Goal: Information Seeking & Learning: Find specific fact

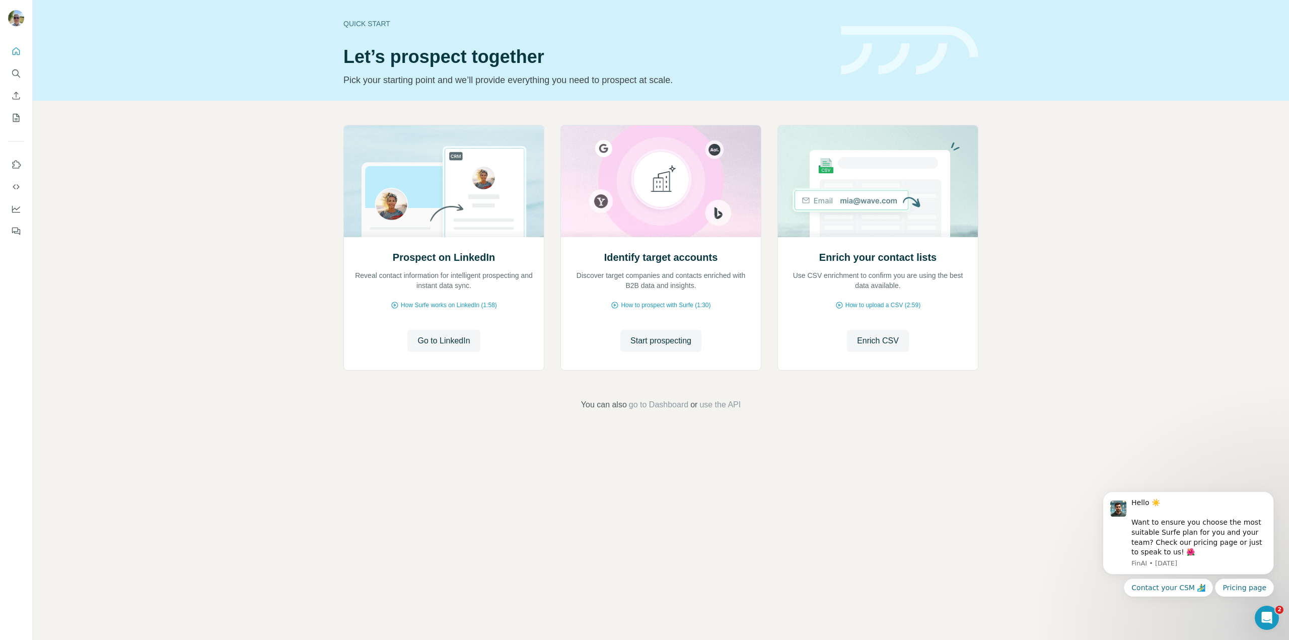
click at [21, 16] on img at bounding box center [16, 18] width 16 height 16
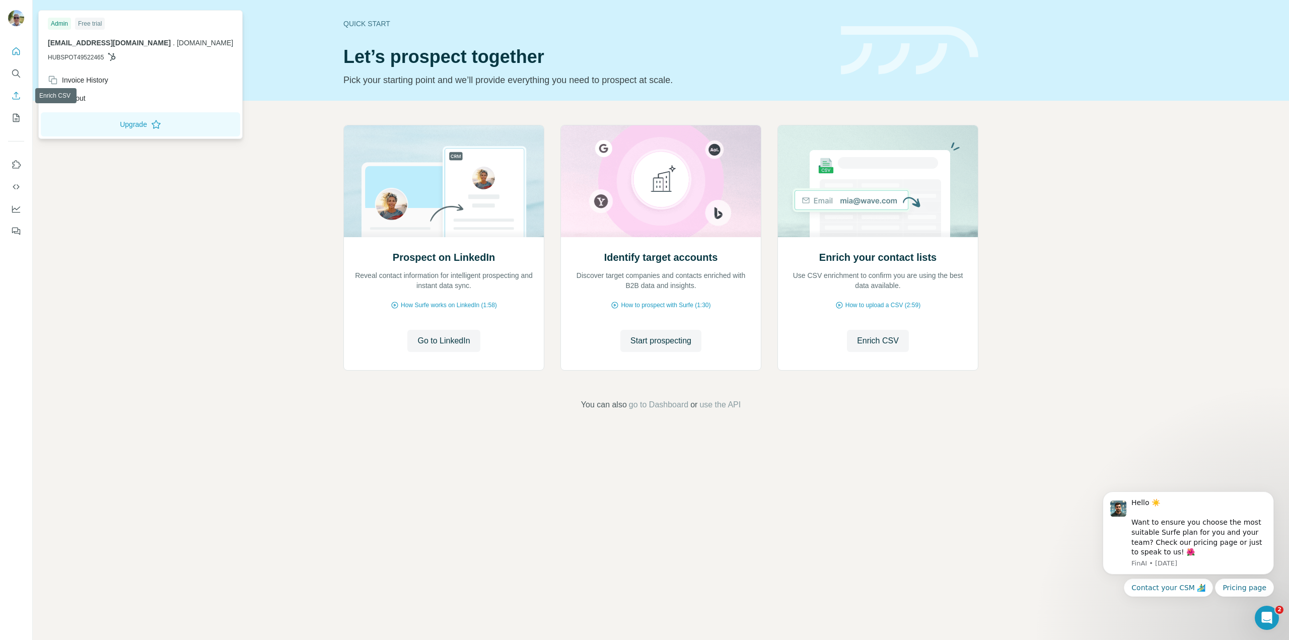
click at [17, 97] on icon "Enrich CSV" at bounding box center [16, 96] width 10 height 10
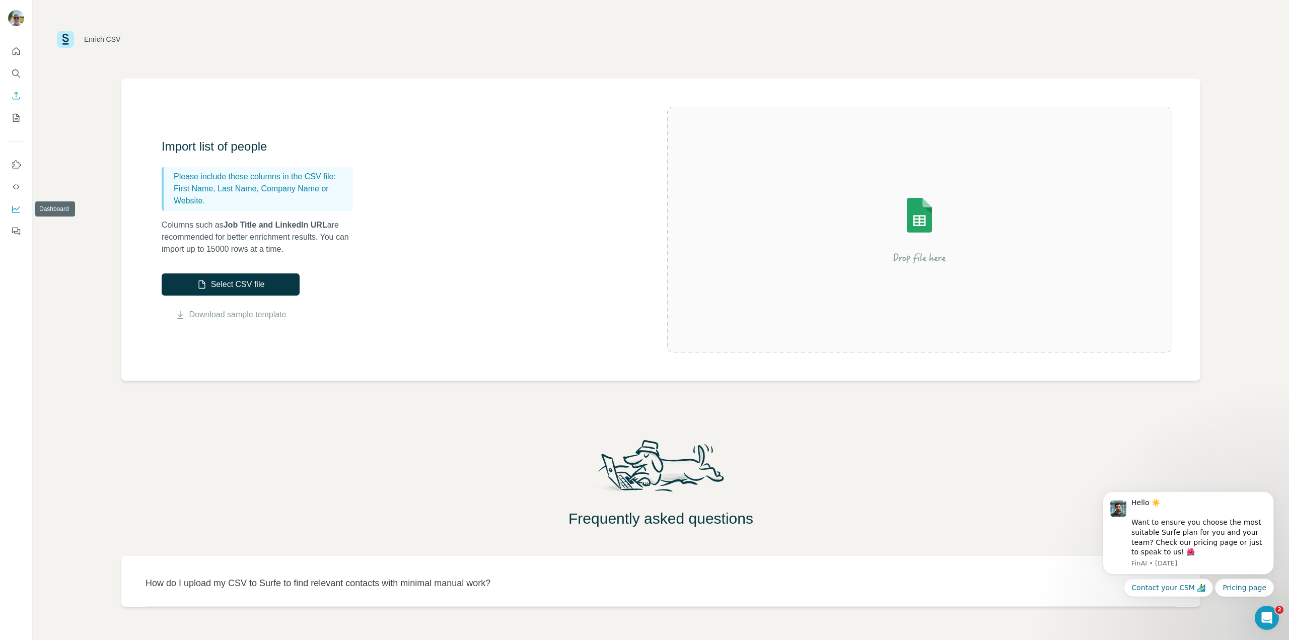
click at [18, 203] on button "Dashboard" at bounding box center [16, 209] width 16 height 18
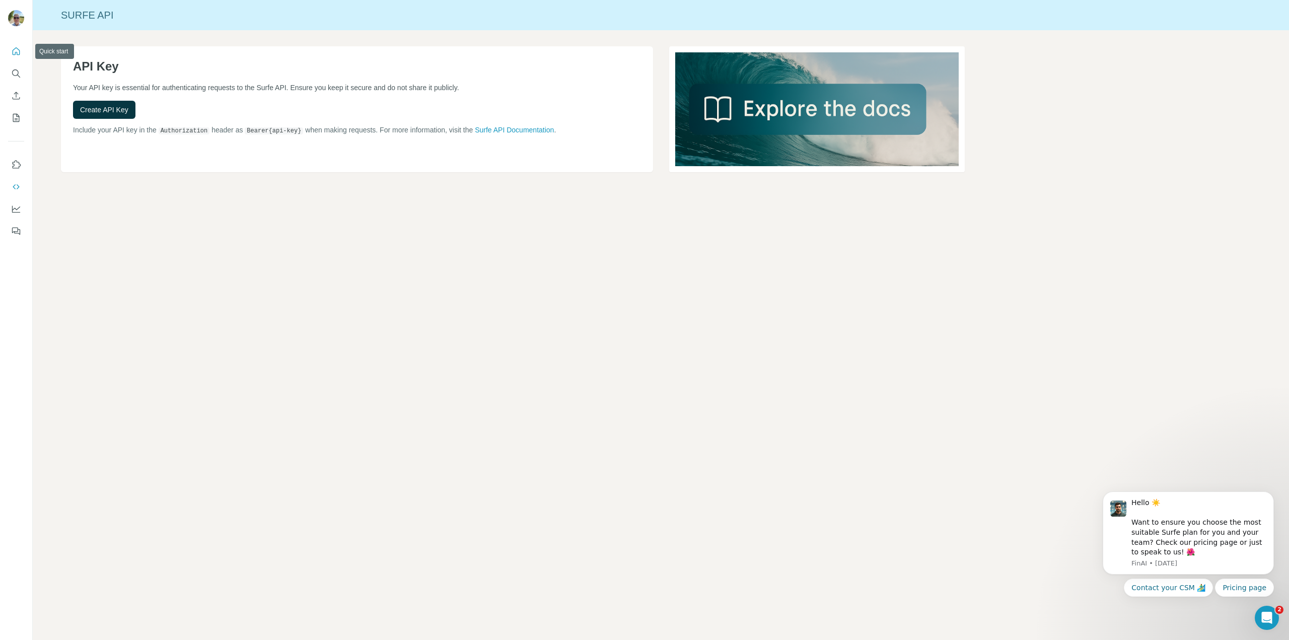
click at [15, 55] on icon "Quick start" at bounding box center [16, 51] width 10 height 10
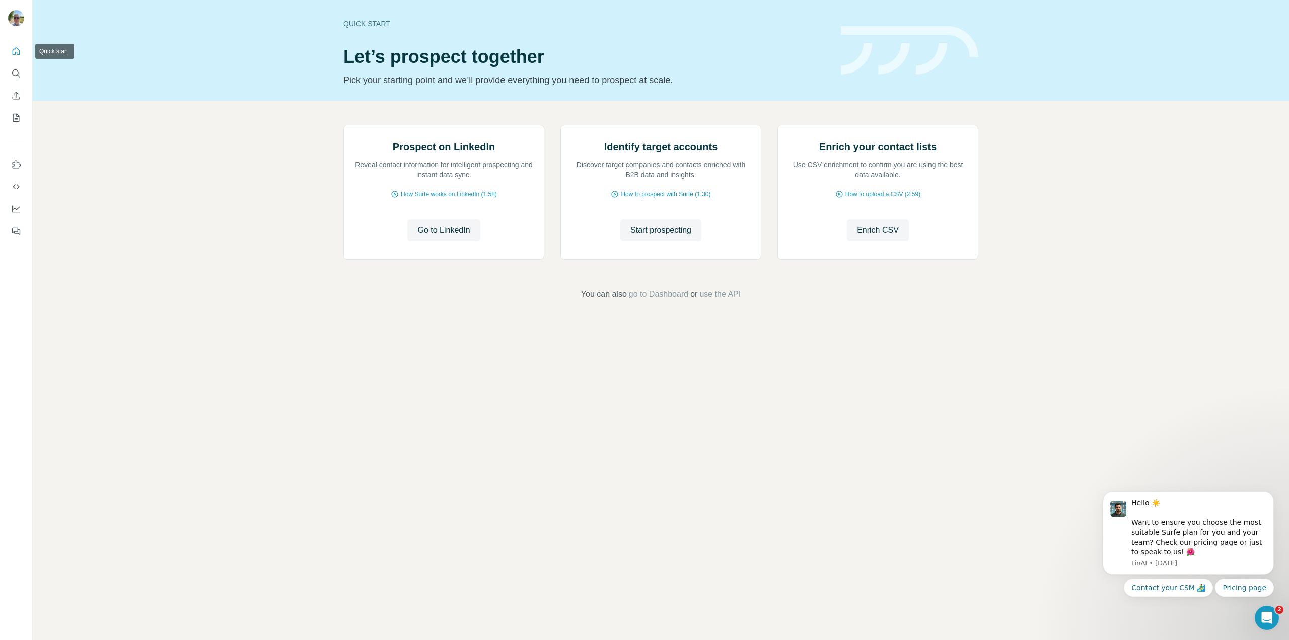
click at [16, 50] on icon "Quick start" at bounding box center [16, 51] width 10 height 10
click at [18, 72] on icon "Search" at bounding box center [16, 73] width 10 height 10
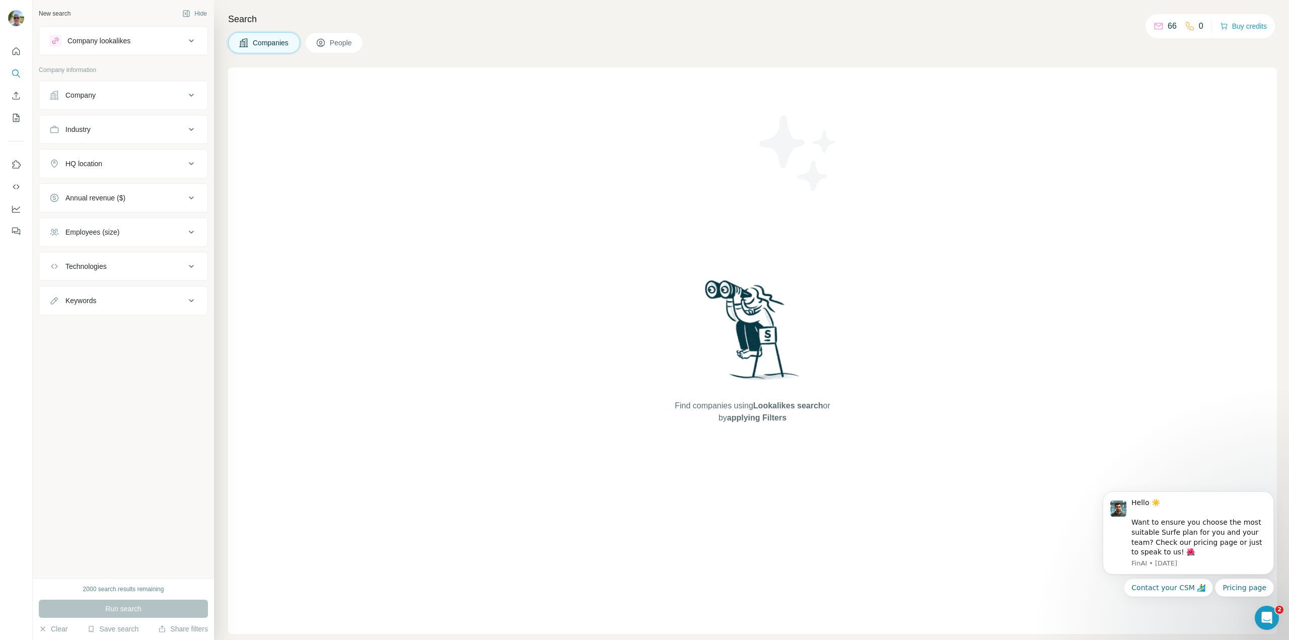
click at [130, 607] on div "Run search" at bounding box center [123, 609] width 169 height 18
click at [132, 588] on div "2000 search results remaining" at bounding box center [123, 589] width 81 height 9
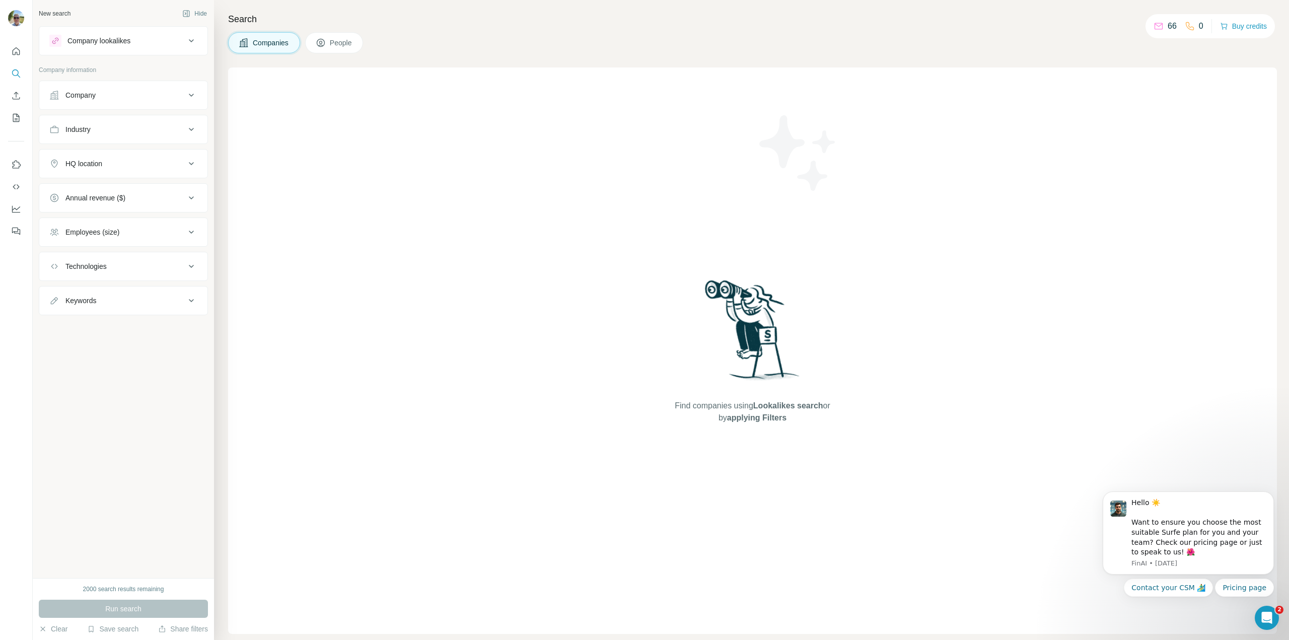
click at [163, 512] on div "New search Hide Company lookalikes Company information Company Industry HQ loca…" at bounding box center [123, 289] width 181 height 578
click at [126, 90] on button "Company" at bounding box center [123, 95] width 168 height 24
click at [126, 90] on button "Company" at bounding box center [123, 97] width 168 height 28
click at [128, 128] on div "Industry" at bounding box center [117, 129] width 136 height 10
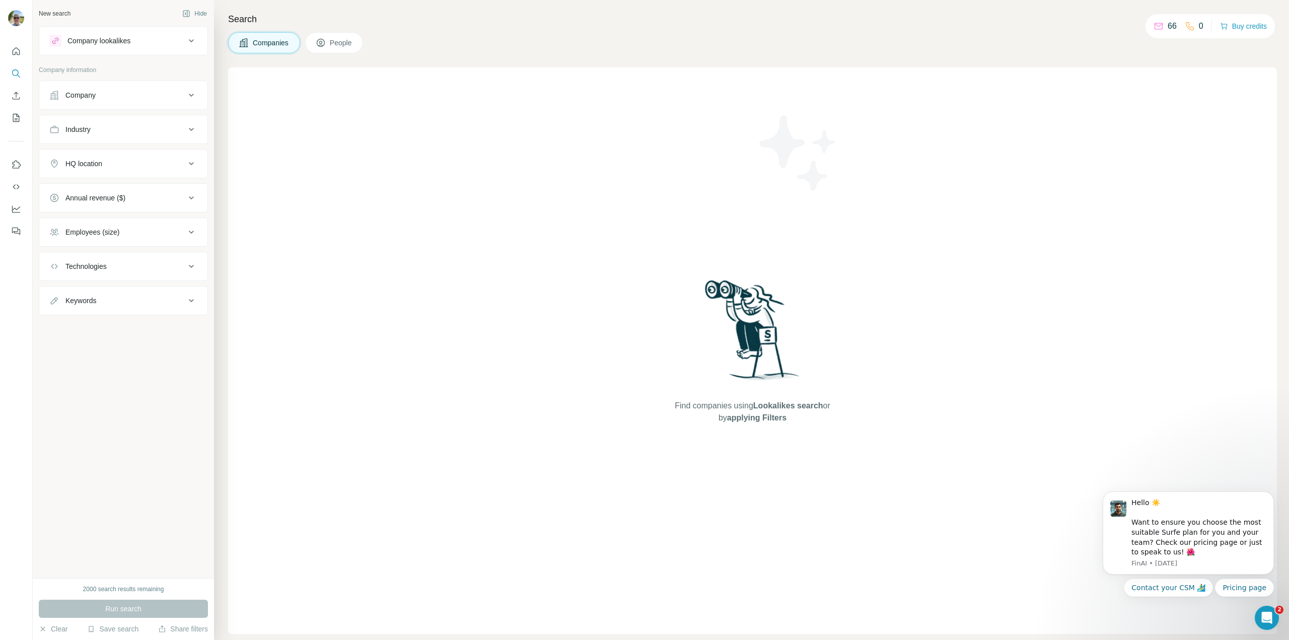
click at [169, 150] on div "HQ location" at bounding box center [123, 163] width 169 height 29
click at [168, 154] on button "HQ location" at bounding box center [123, 164] width 168 height 24
click at [168, 154] on button "HQ location" at bounding box center [123, 166] width 168 height 28
click at [137, 155] on button "HQ location" at bounding box center [123, 164] width 168 height 24
click at [112, 187] on input "text" at bounding box center [123, 189] width 148 height 18
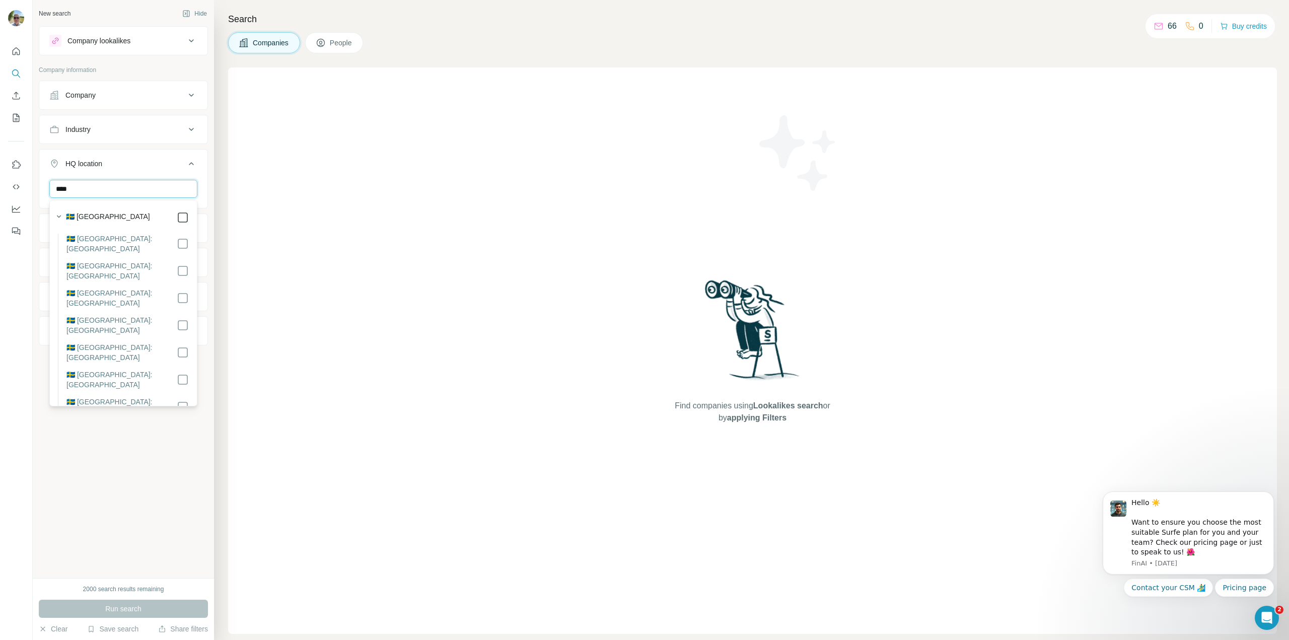
type input "****"
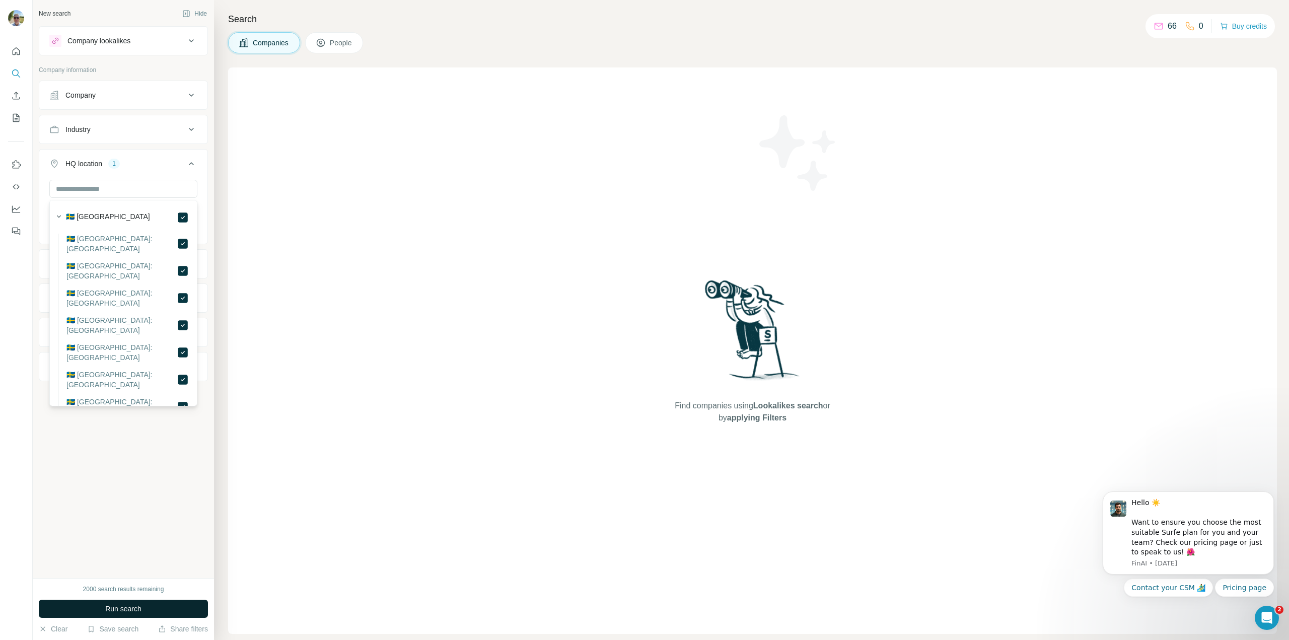
click at [166, 606] on button "Run search" at bounding box center [123, 609] width 169 height 18
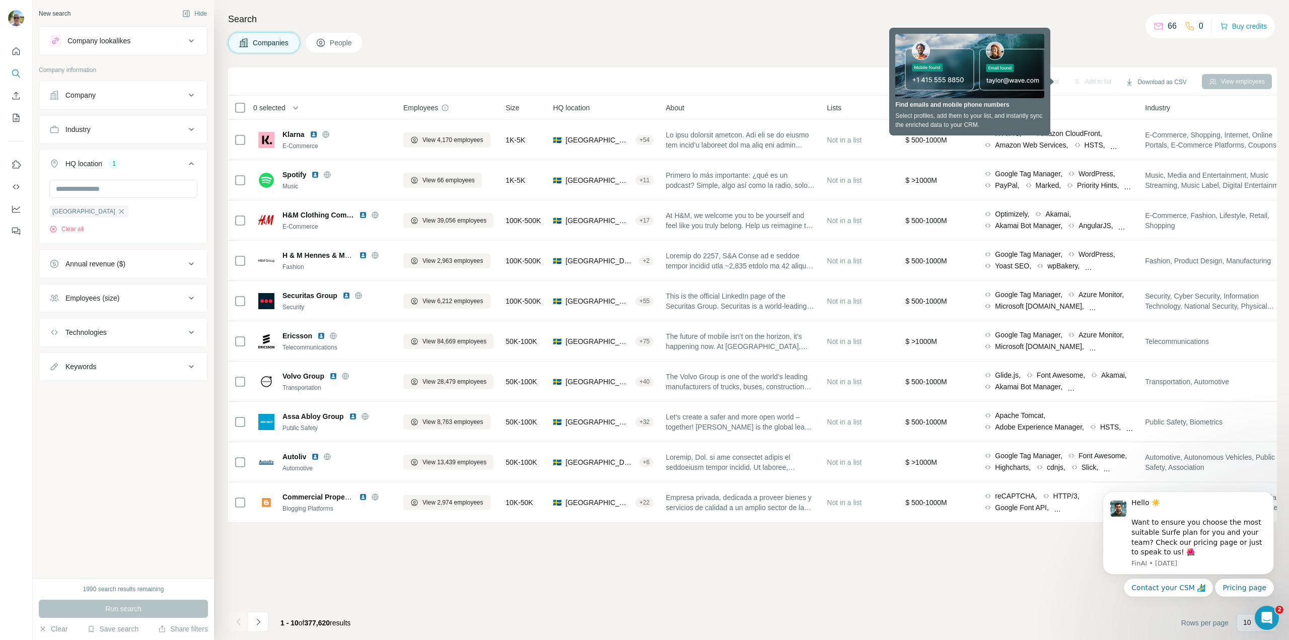
click at [158, 299] on div "Employees (size)" at bounding box center [117, 298] width 136 height 10
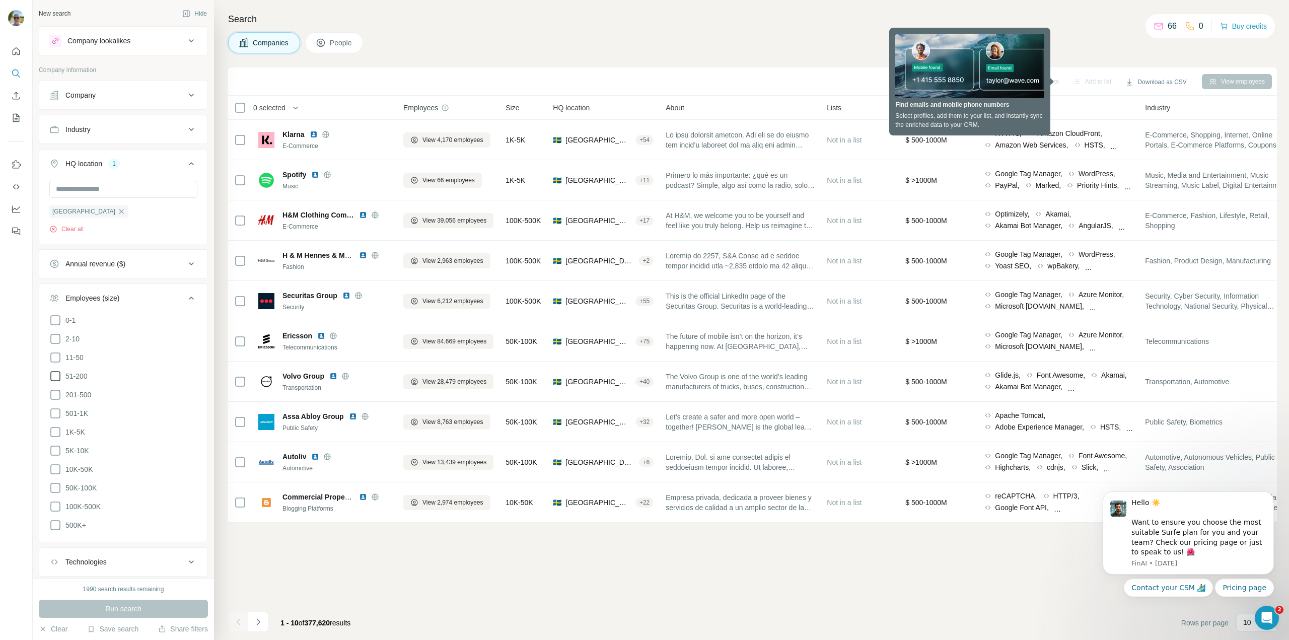
click at [53, 374] on icon at bounding box center [55, 376] width 12 height 12
click at [58, 391] on icon at bounding box center [55, 395] width 12 height 12
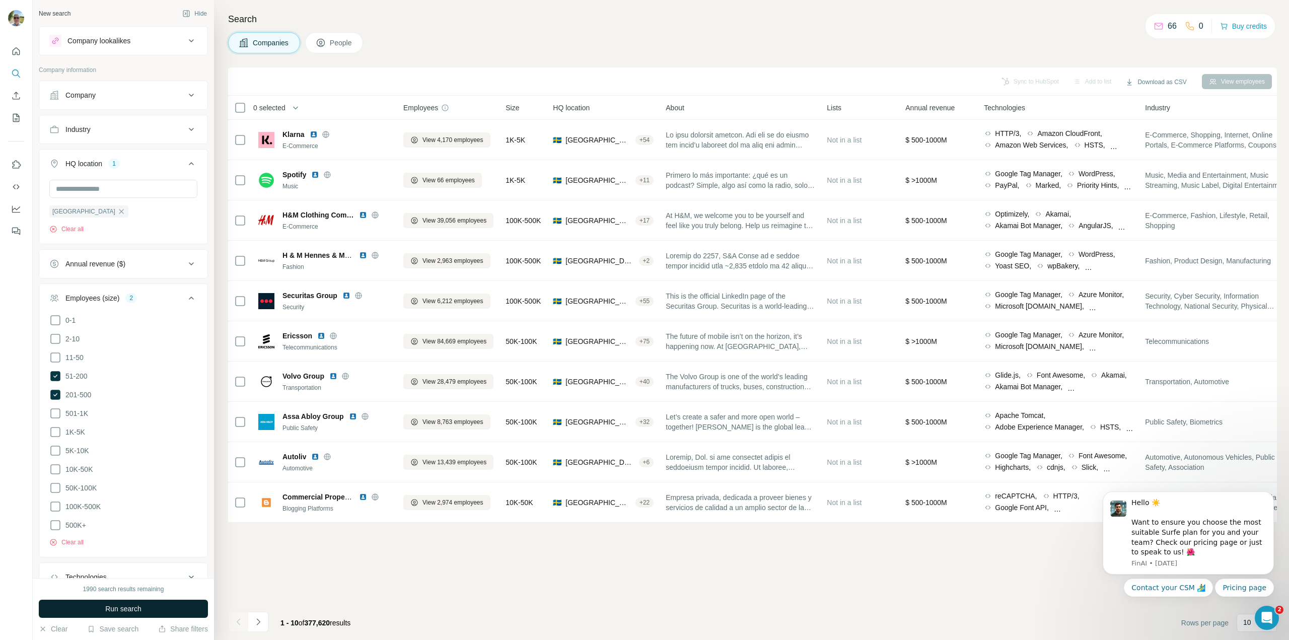
click at [139, 610] on span "Run search" at bounding box center [123, 609] width 36 height 10
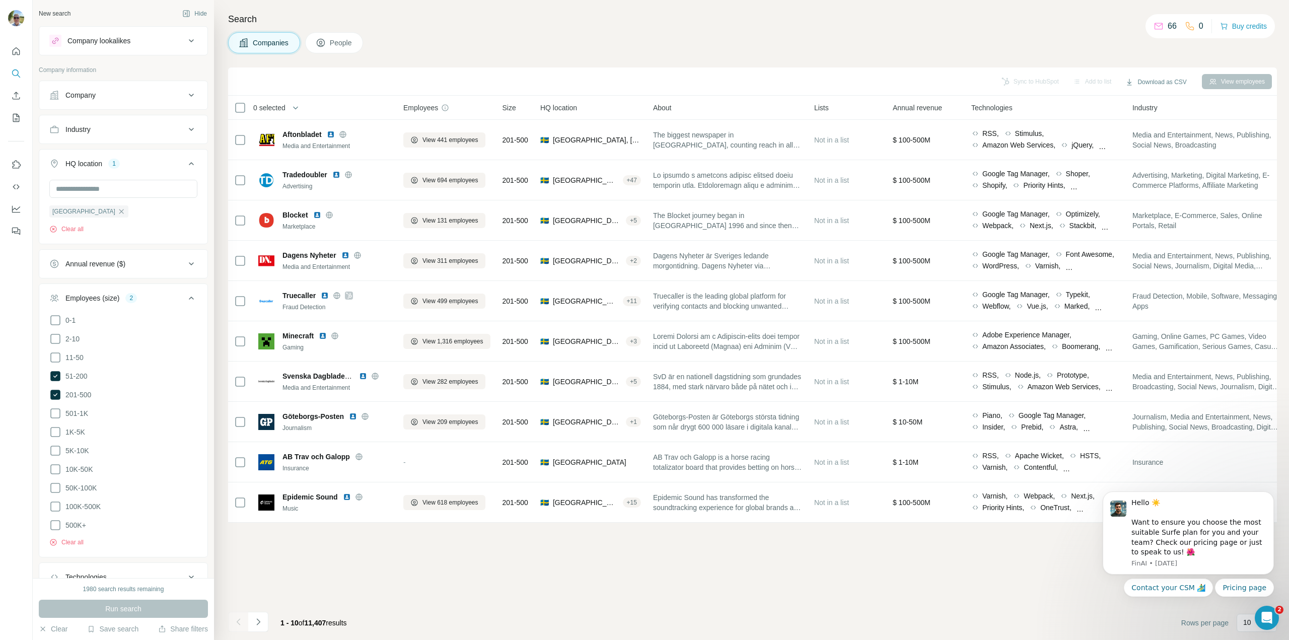
click at [185, 296] on icon at bounding box center [191, 298] width 12 height 12
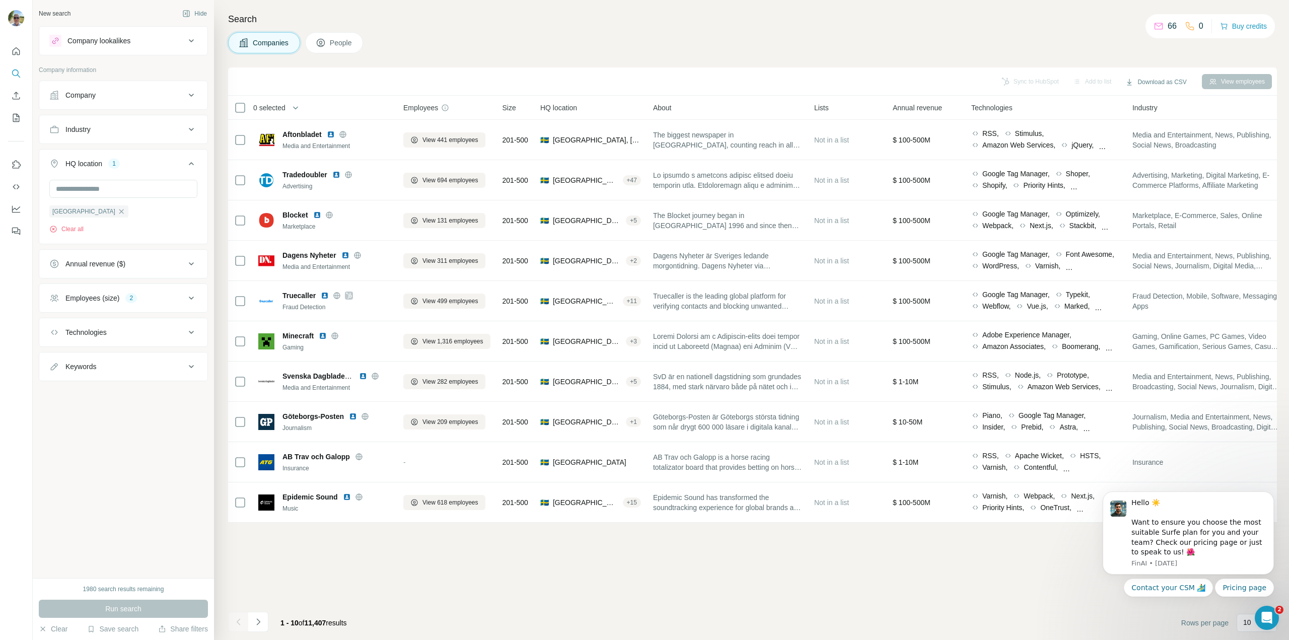
click at [191, 373] on button "Keywords" at bounding box center [123, 367] width 168 height 24
click at [125, 389] on input "text" at bounding box center [113, 392] width 128 height 18
type input "*******"
click at [188, 386] on button "button" at bounding box center [189, 392] width 16 height 18
click at [166, 607] on button "Run search" at bounding box center [123, 609] width 169 height 18
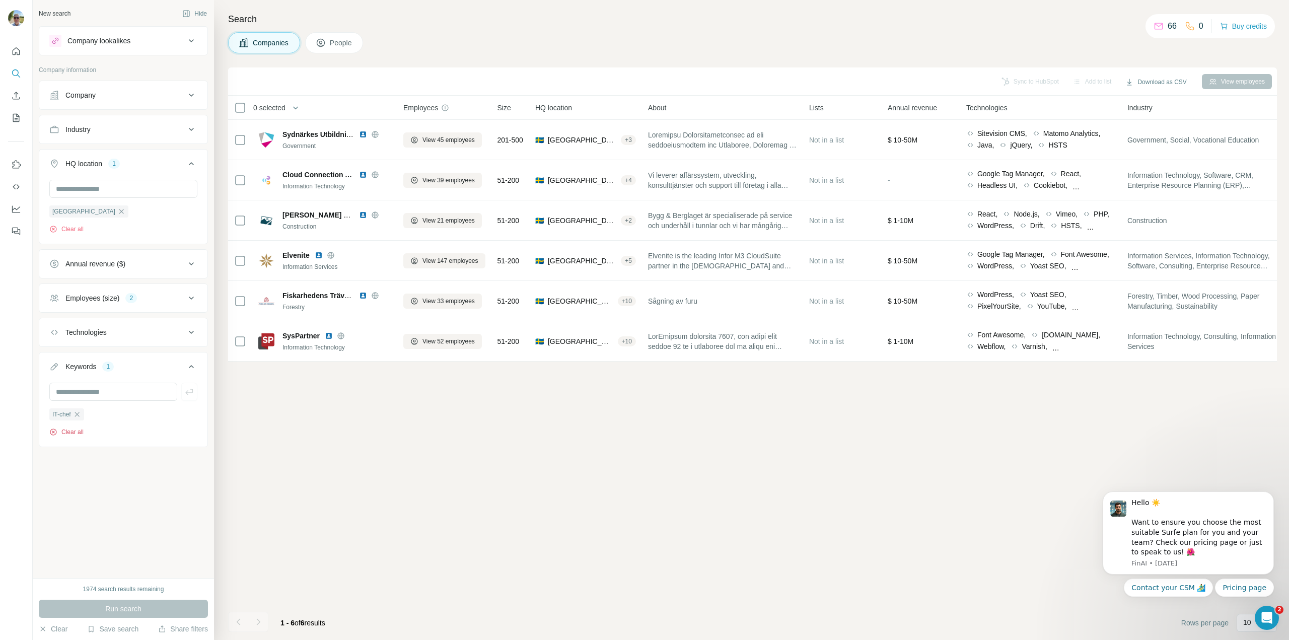
click at [71, 434] on button "Clear all" at bounding box center [66, 432] width 34 height 9
click at [353, 43] on span "People" at bounding box center [341, 43] width 23 height 10
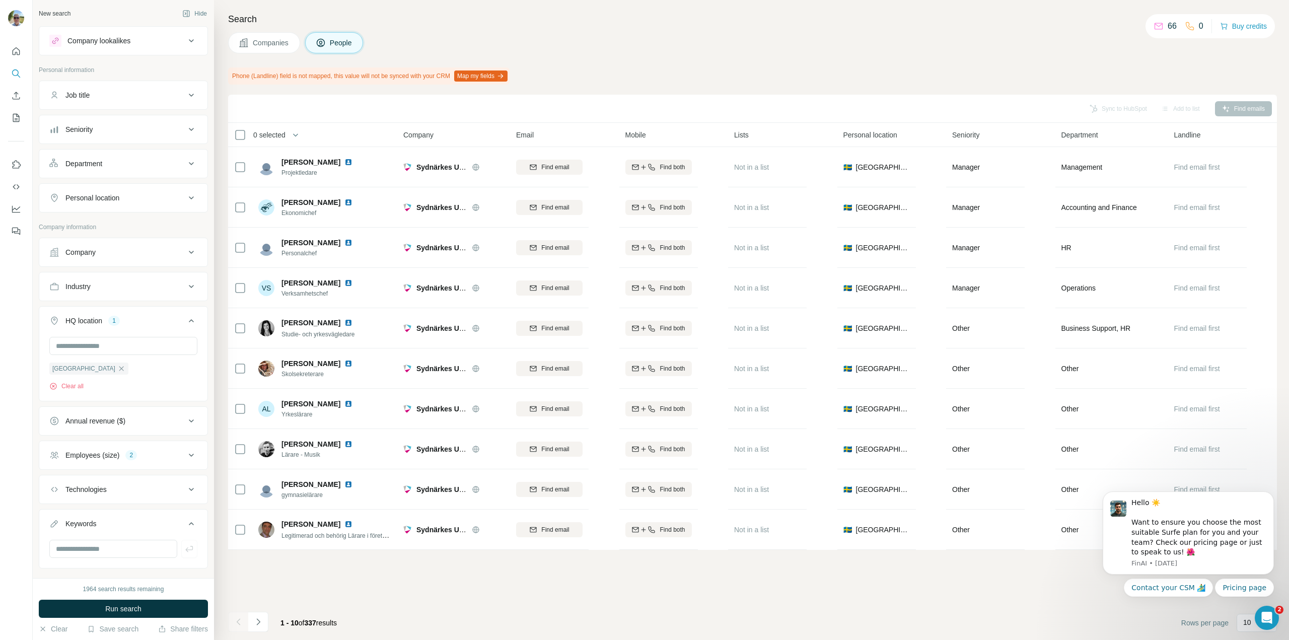
click at [144, 93] on div "Job title" at bounding box center [117, 95] width 136 height 10
click at [144, 92] on div "Job title" at bounding box center [117, 95] width 136 height 10
click at [128, 165] on div "Department" at bounding box center [117, 164] width 136 height 10
click at [181, 186] on icon at bounding box center [186, 189] width 10 height 10
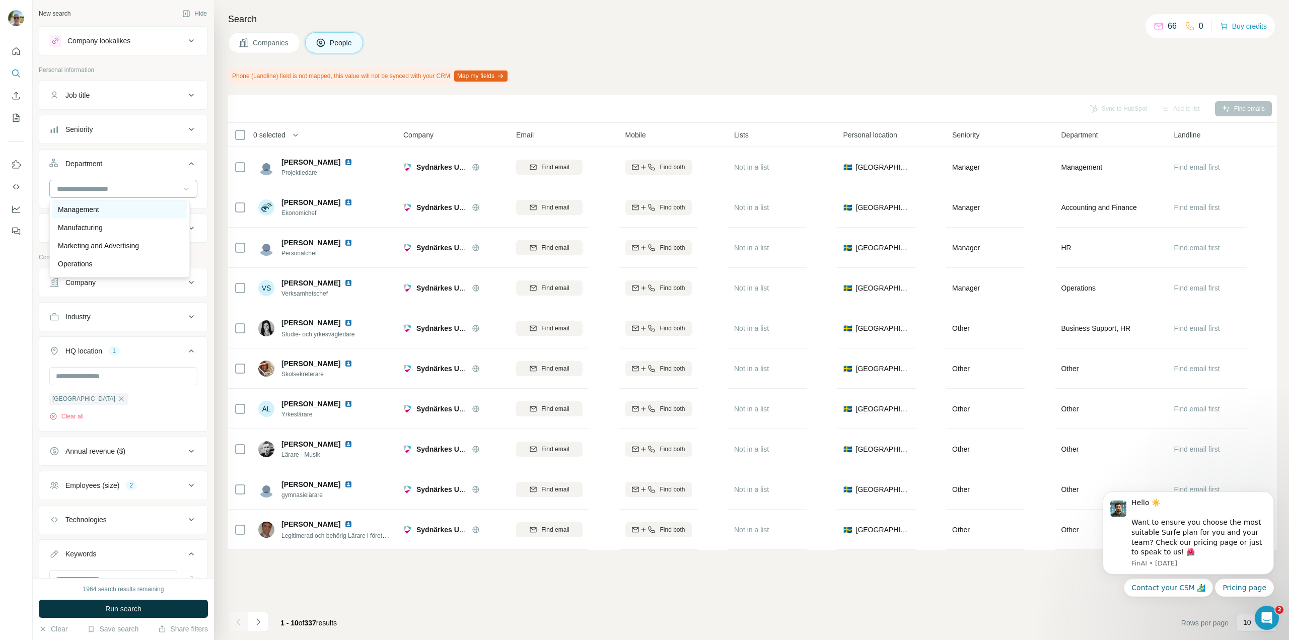
click at [94, 212] on p "Management" at bounding box center [78, 209] width 41 height 10
click at [136, 189] on input at bounding box center [118, 188] width 124 height 11
click at [124, 247] on div "Security" at bounding box center [119, 248] width 123 height 10
click at [106, 315] on div "Company" at bounding box center [117, 318] width 136 height 10
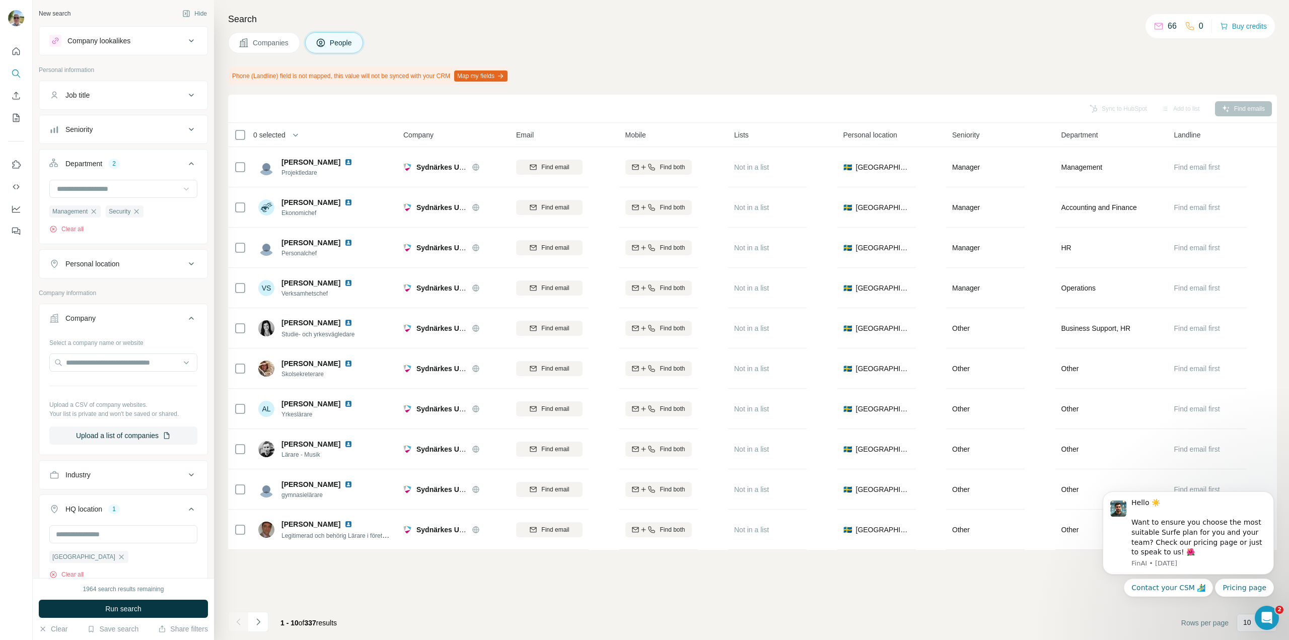
click at [106, 315] on div "Company" at bounding box center [117, 318] width 136 height 10
click at [156, 127] on div "Seniority" at bounding box center [117, 129] width 136 height 10
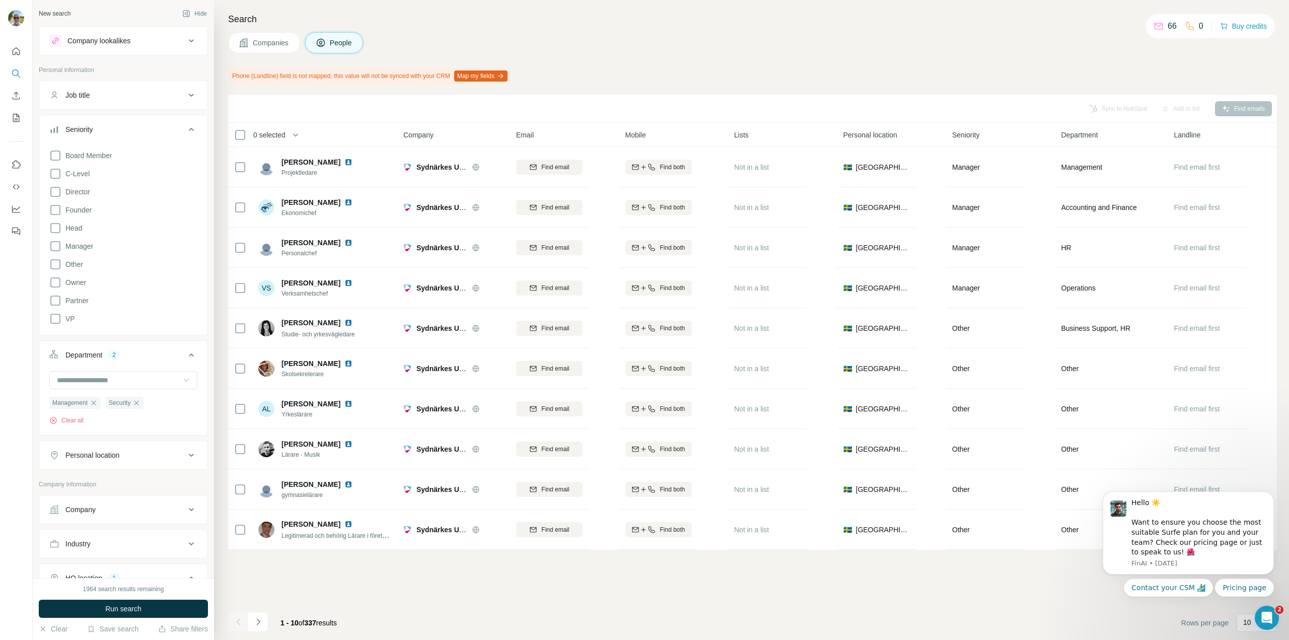
click at [156, 127] on div "Seniority" at bounding box center [117, 129] width 136 height 10
click at [135, 105] on button "Job title" at bounding box center [123, 95] width 168 height 24
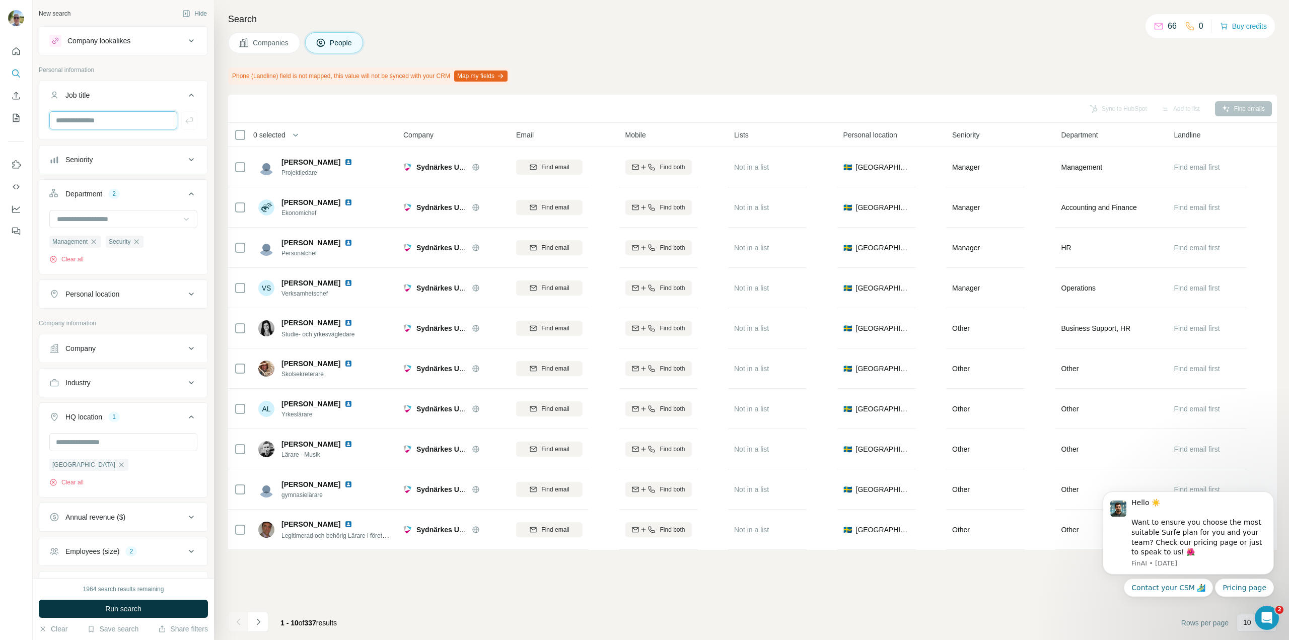
click at [111, 117] on input "text" at bounding box center [113, 120] width 128 height 18
type input "**"
click at [124, 605] on span "Run search" at bounding box center [123, 609] width 36 height 10
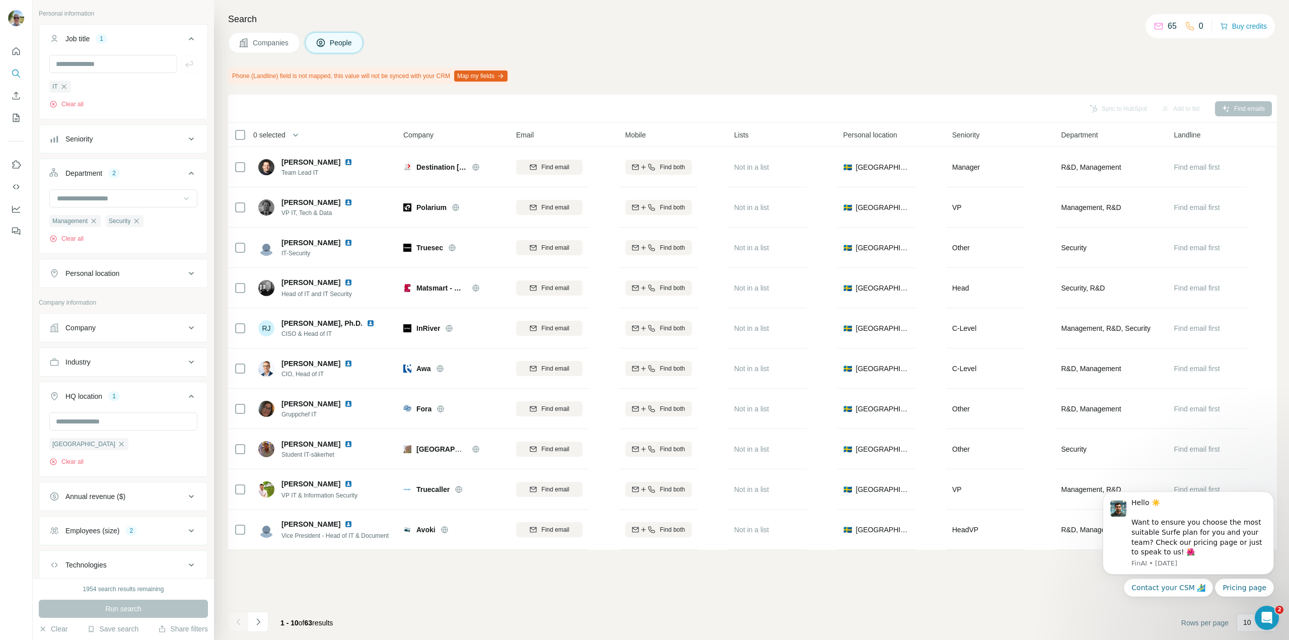
scroll to position [95, 0]
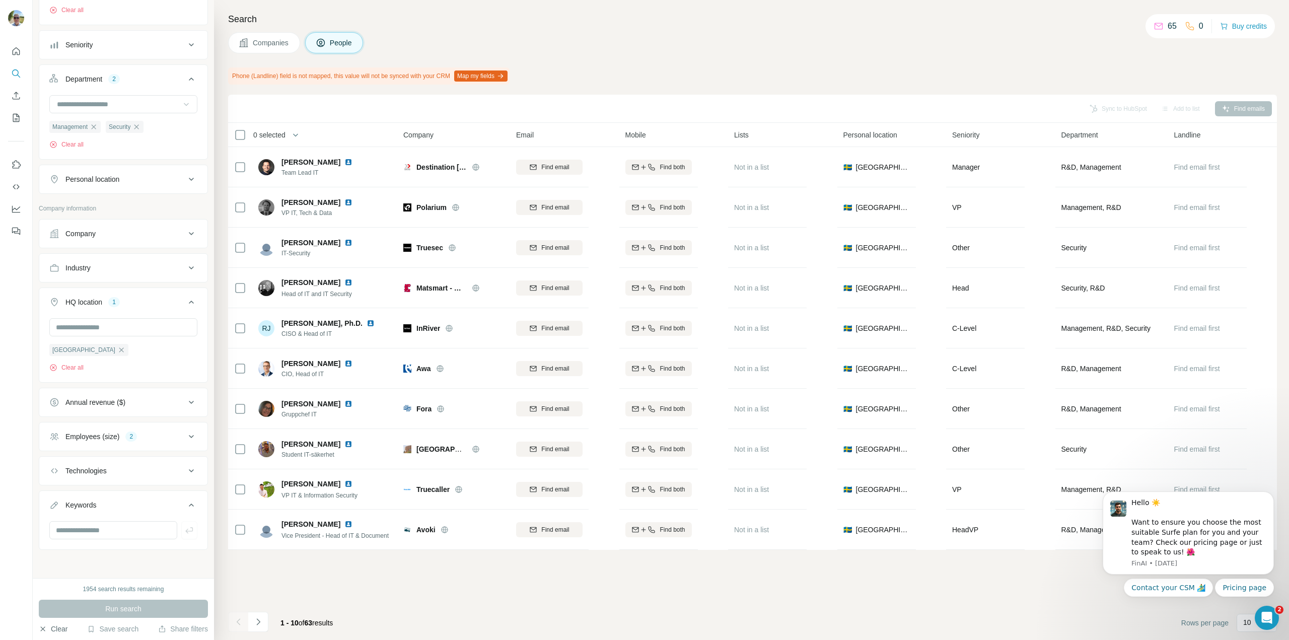
click at [61, 626] on button "Clear" at bounding box center [53, 629] width 29 height 10
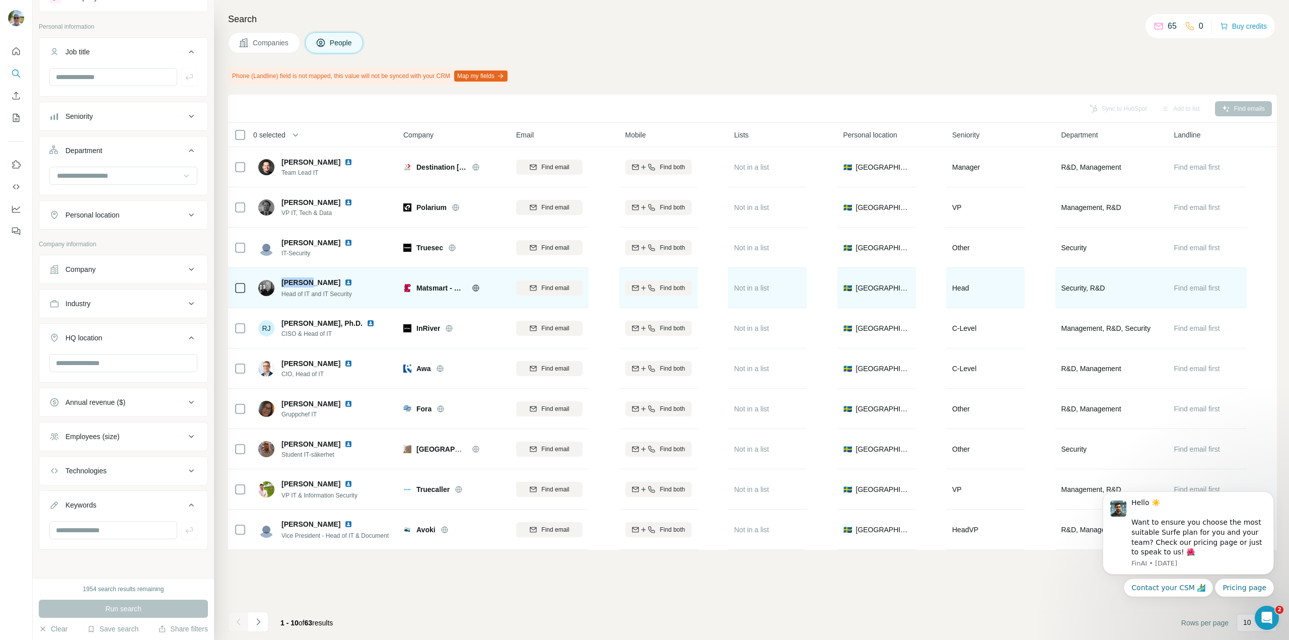
drag, startPoint x: 304, startPoint y: 281, endPoint x: 279, endPoint y: 279, distance: 25.3
click at [279, 279] on div "[PERSON_NAME] Head of IT and IT Security" at bounding box center [311, 288] width 106 height 21
copy span "[PERSON_NAME]"
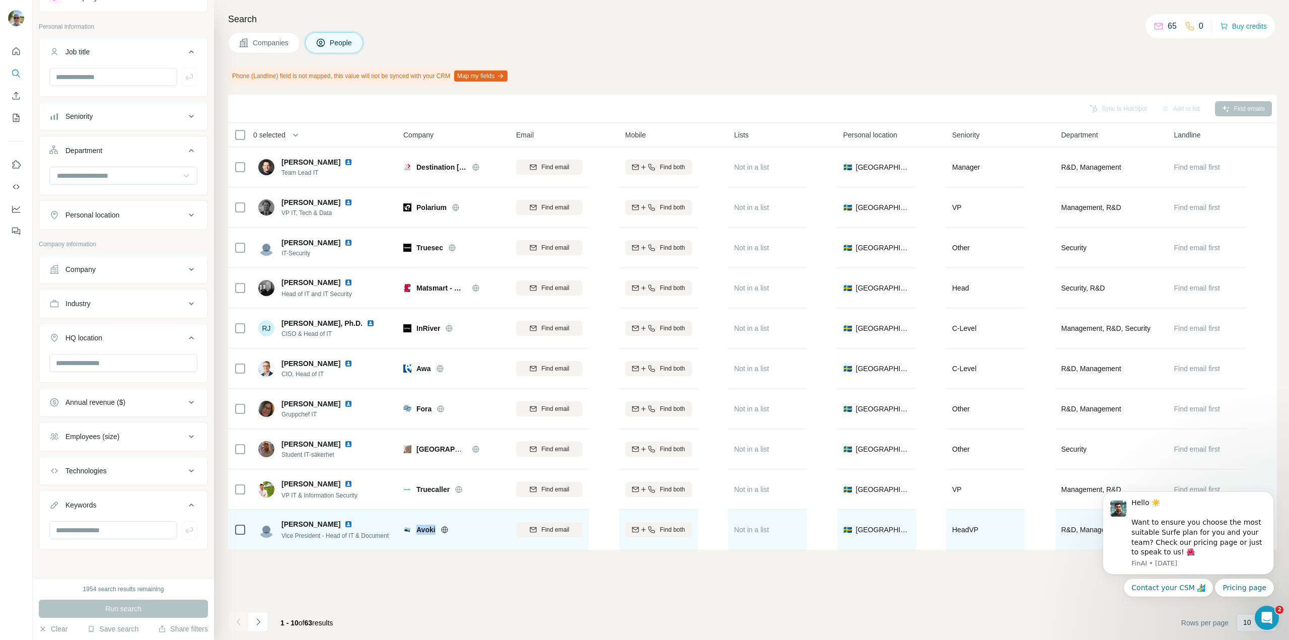
drag, startPoint x: 436, startPoint y: 529, endPoint x: 418, endPoint y: 526, distance: 18.3
click at [418, 526] on div "Avoki" at bounding box center [461, 530] width 88 height 10
click at [443, 528] on icon at bounding box center [445, 530] width 8 height 8
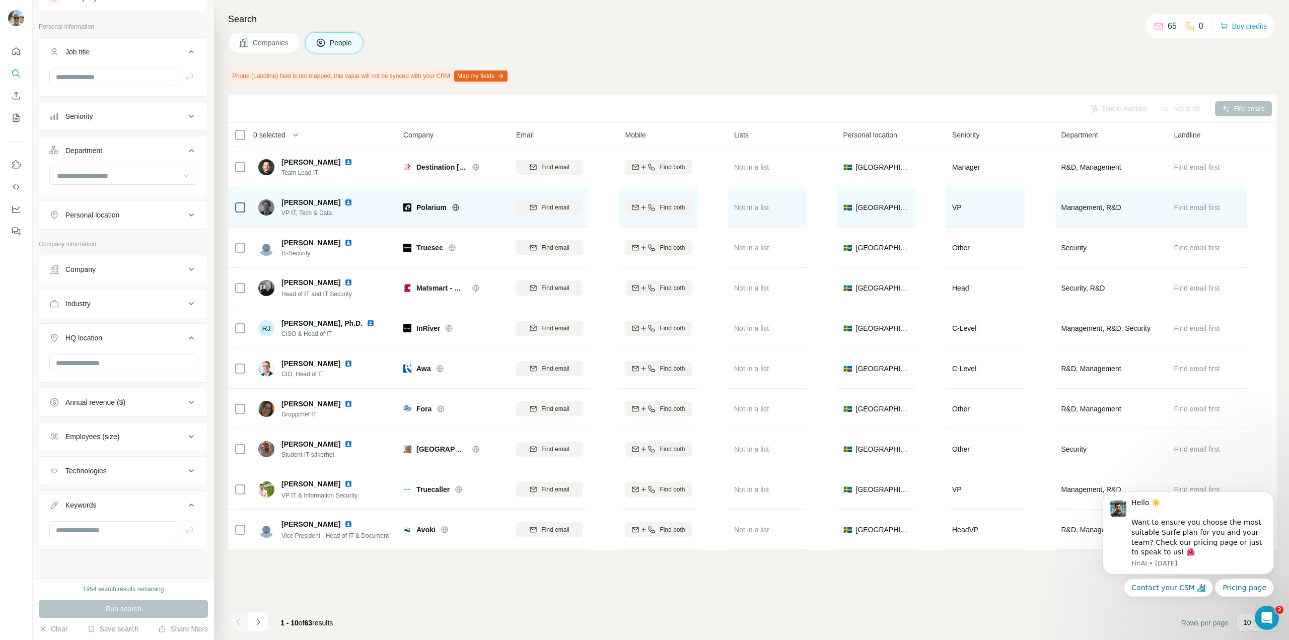
click at [455, 206] on icon at bounding box center [456, 207] width 8 height 8
drag, startPoint x: 283, startPoint y: 200, endPoint x: 330, endPoint y: 197, distance: 47.5
click at [330, 197] on span "[PERSON_NAME]" at bounding box center [311, 202] width 59 height 10
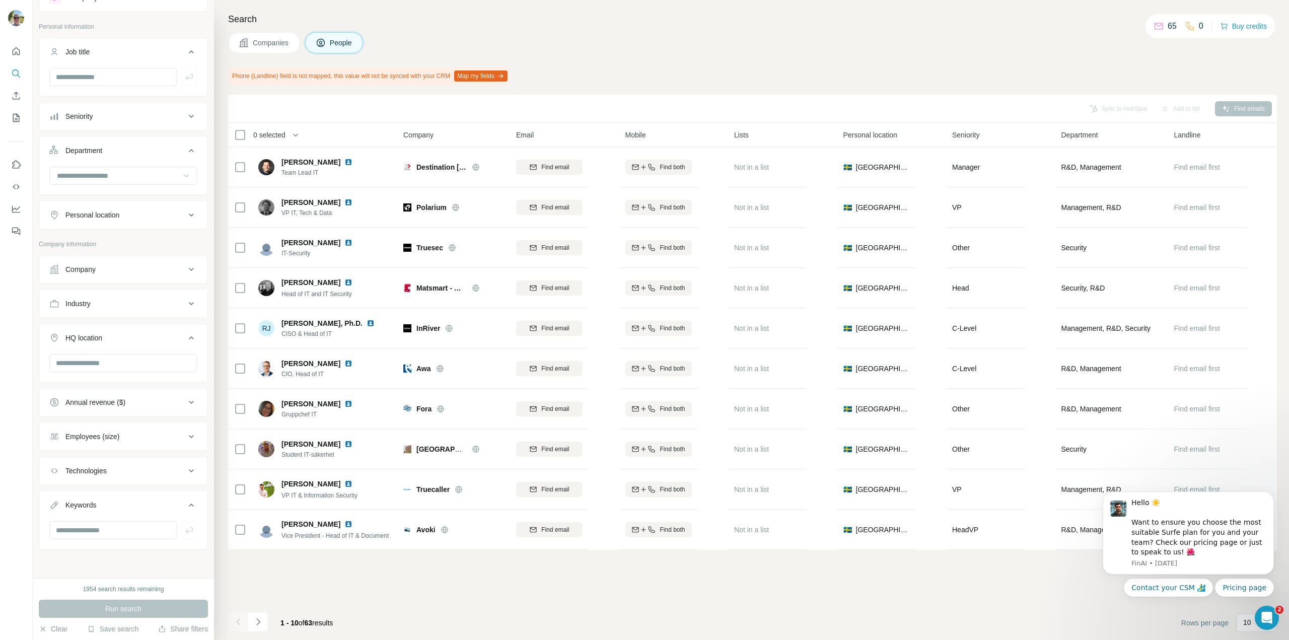
copy span "[PERSON_NAME]"
